Goal: Information Seeking & Learning: Learn about a topic

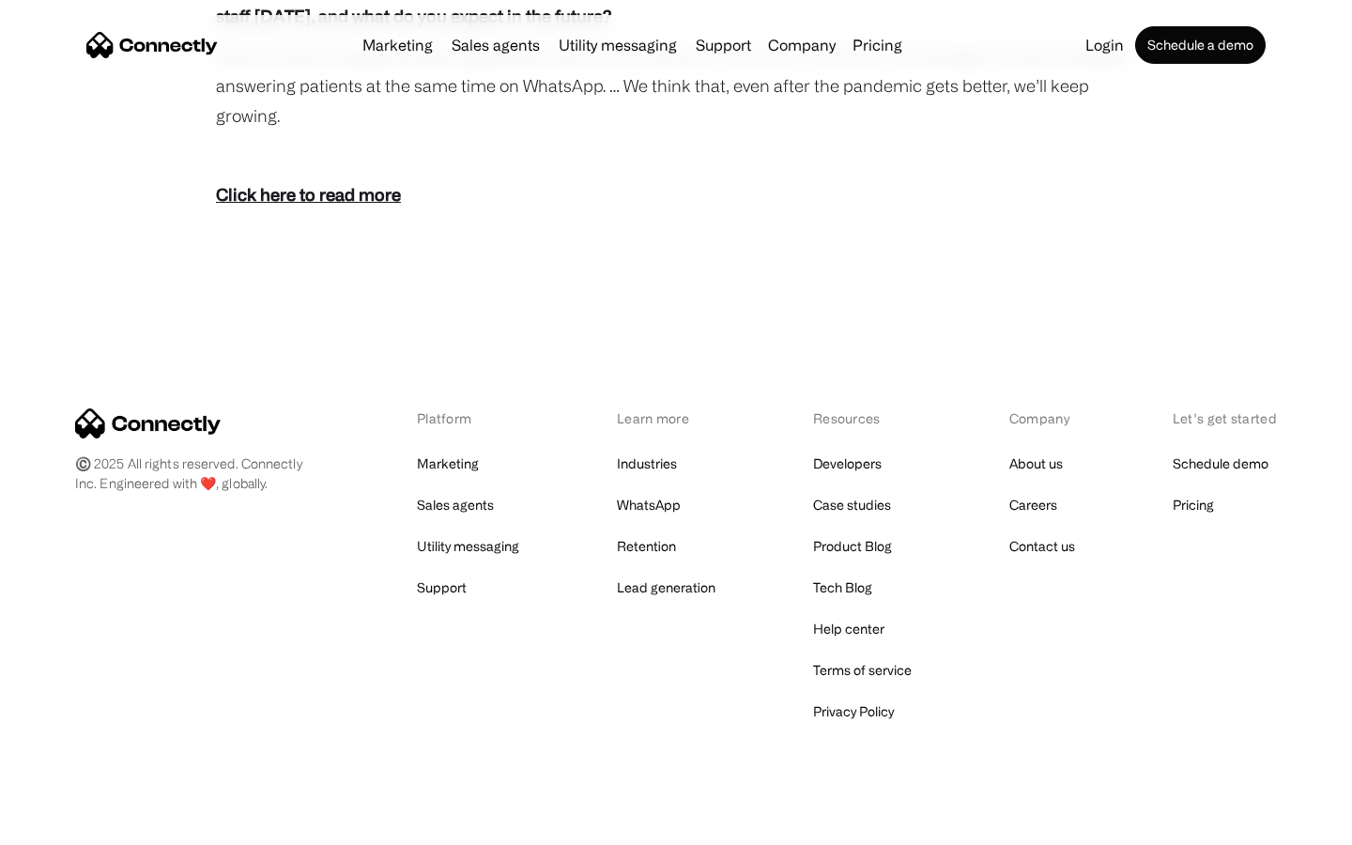
scroll to position [3395, 0]
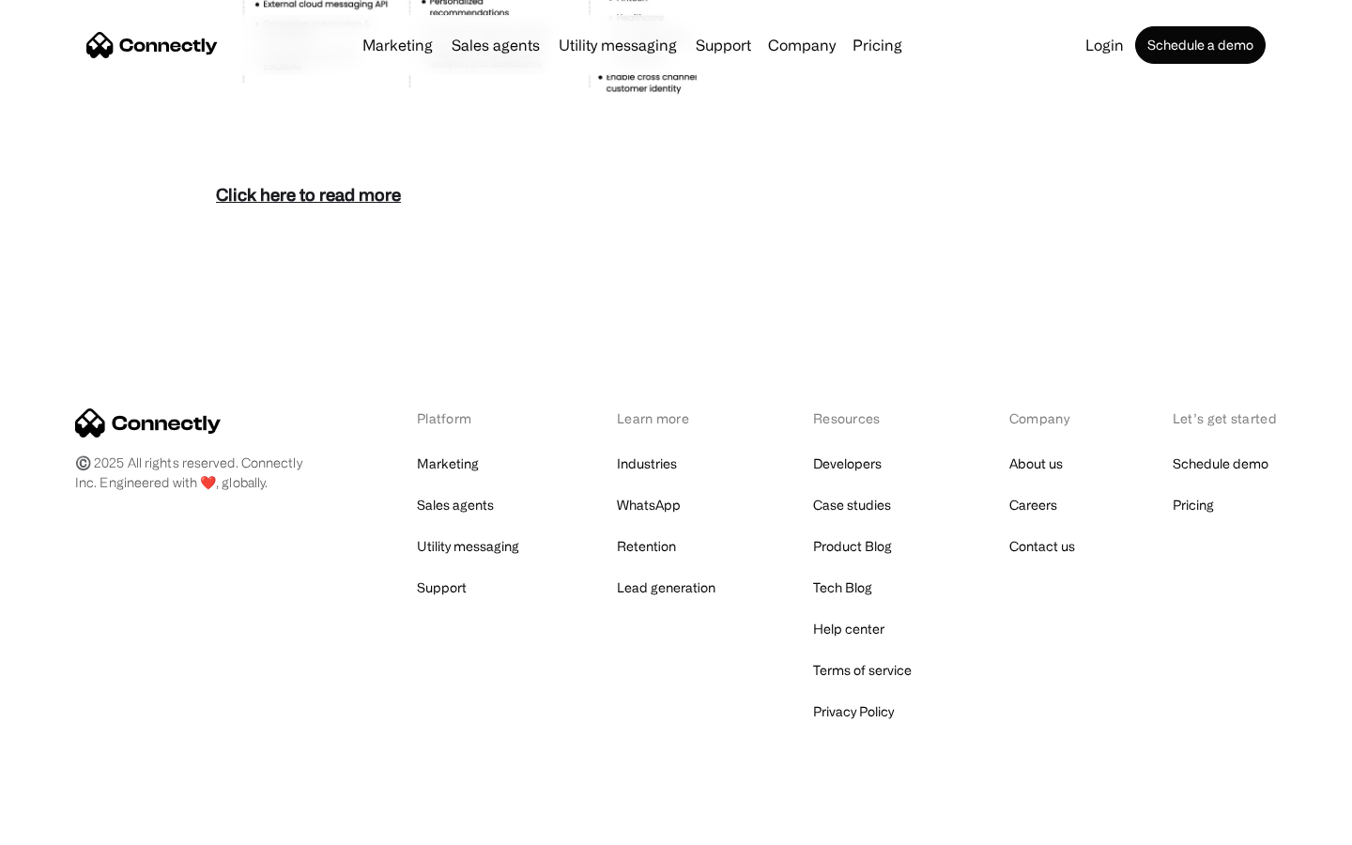
scroll to position [8139, 0]
